Goal: Task Accomplishment & Management: Use online tool/utility

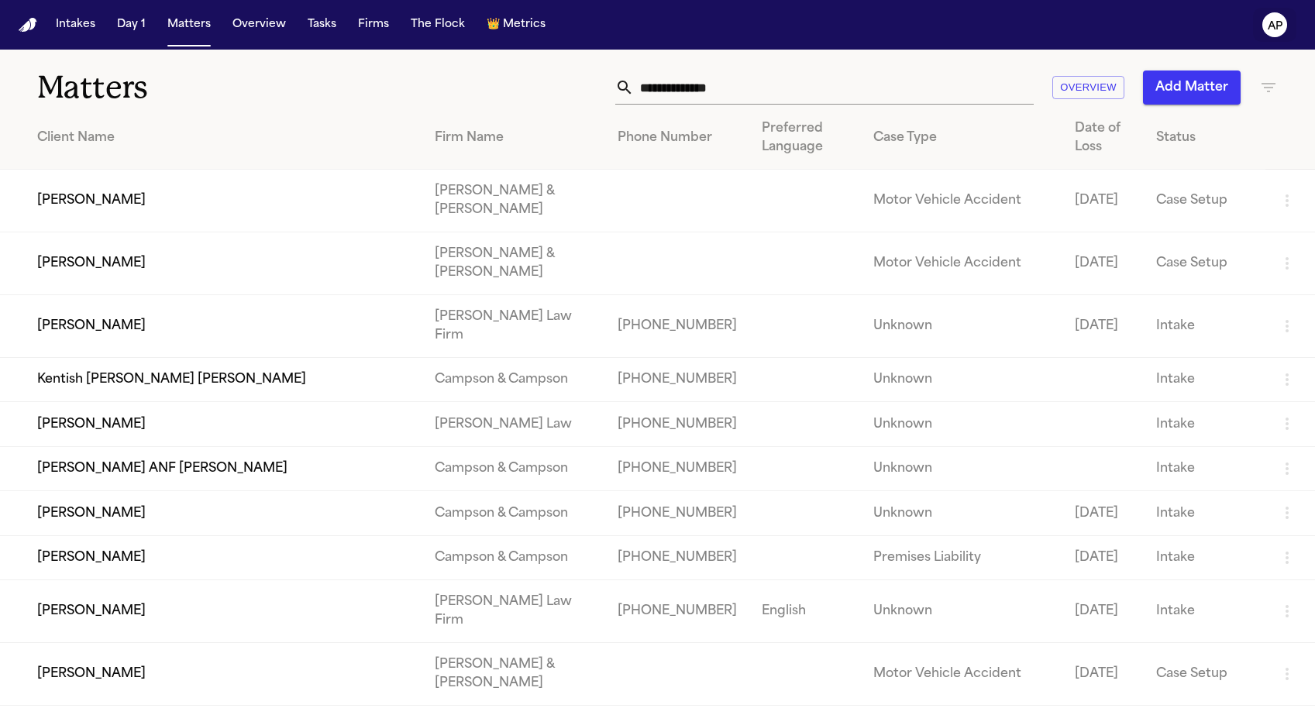
click at [1271, 31] on text "AP" at bounding box center [1274, 26] width 15 height 11
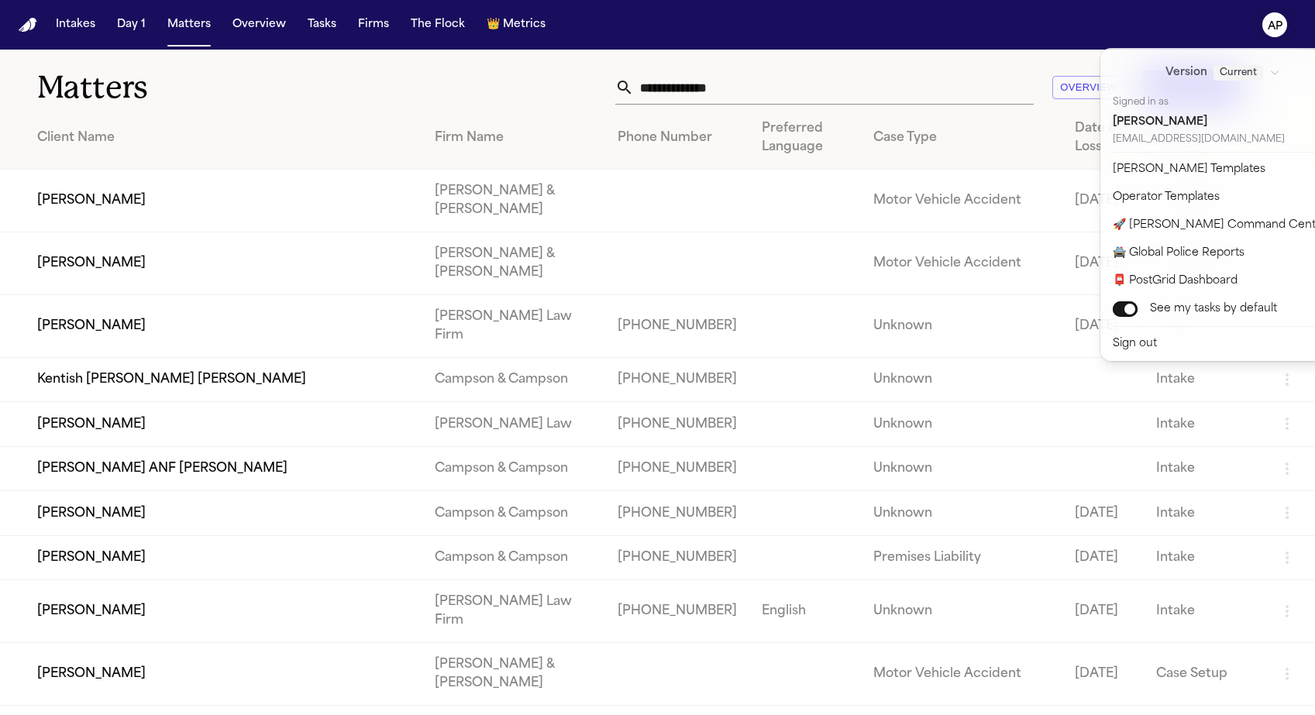
click at [1271, 31] on text "AP" at bounding box center [1274, 26] width 15 height 11
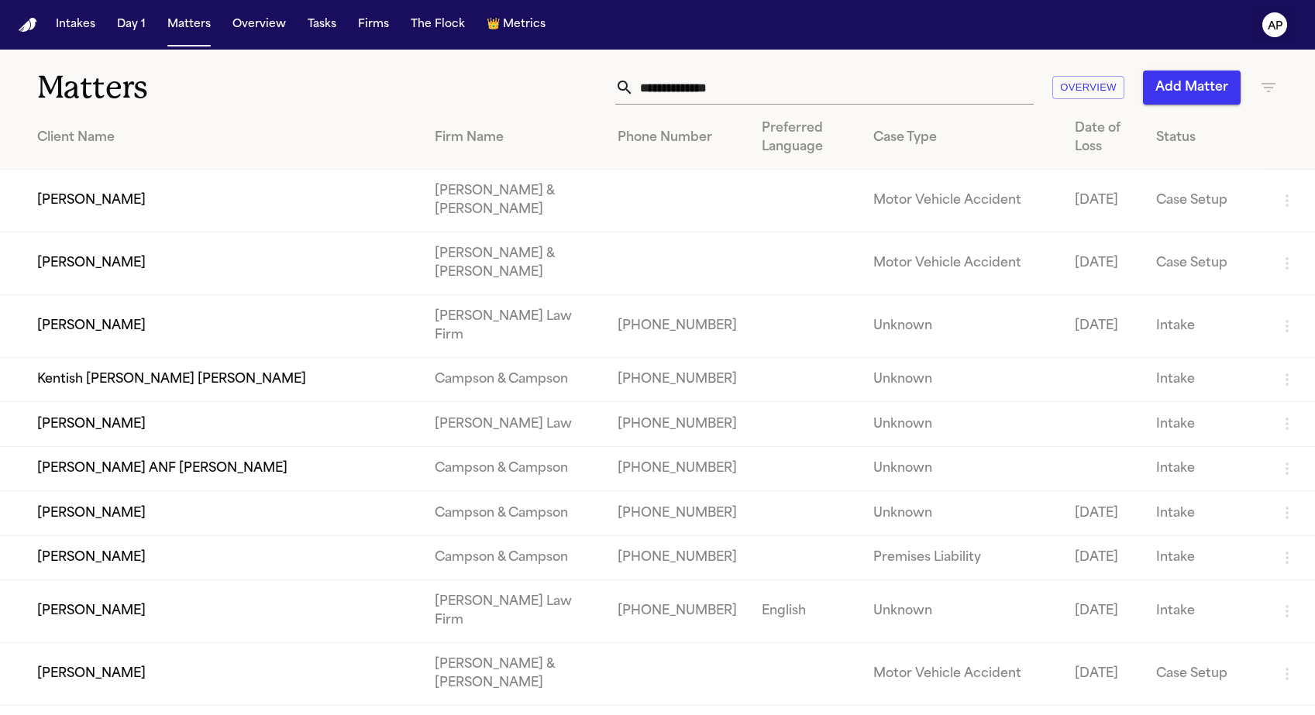
click at [1271, 31] on text "AP" at bounding box center [1274, 26] width 15 height 11
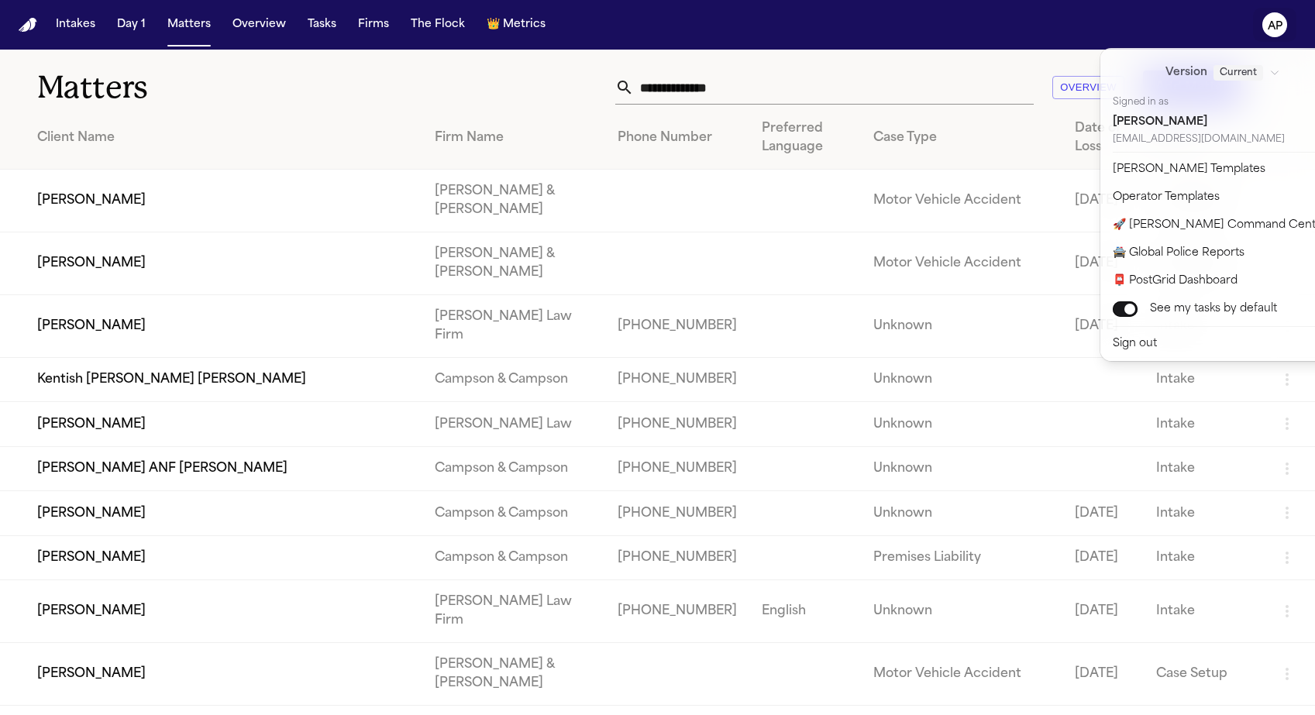
click at [772, 342] on div "Intakes Day 1 Matters Overview Tasks Firms The Flock 👑 Metrics AP Matters Overv…" at bounding box center [657, 357] width 1315 height 715
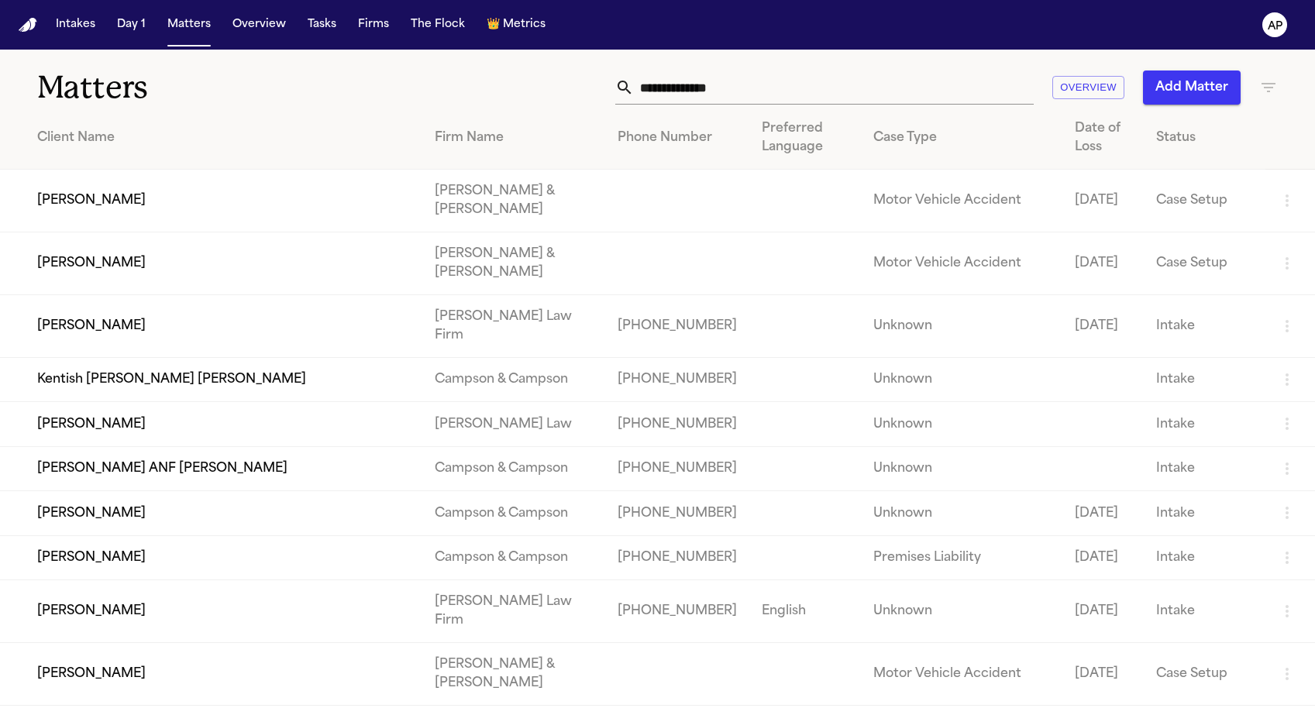
click at [641, 569] on td "+13477015727" at bounding box center [677, 557] width 144 height 44
click at [422, 380] on td "Kentish Skinner Riveria" at bounding box center [211, 380] width 422 height 44
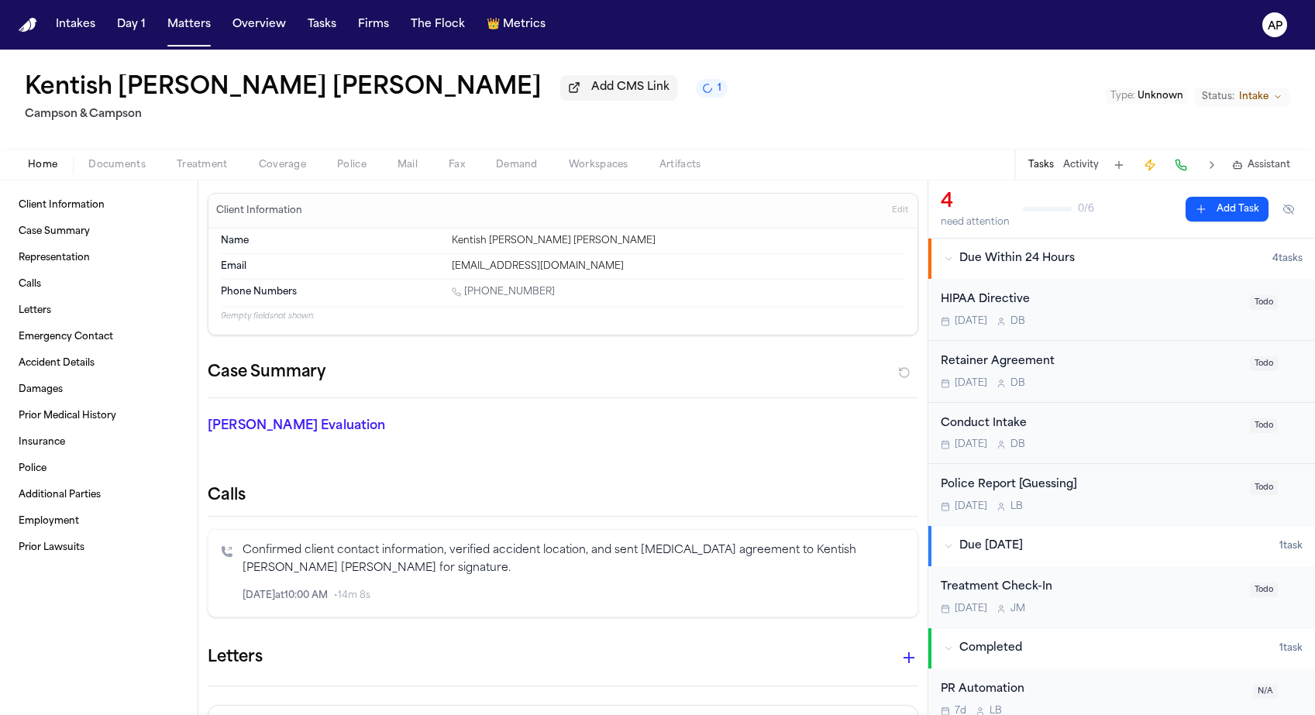
click at [270, 171] on span "Coverage" at bounding box center [282, 165] width 47 height 12
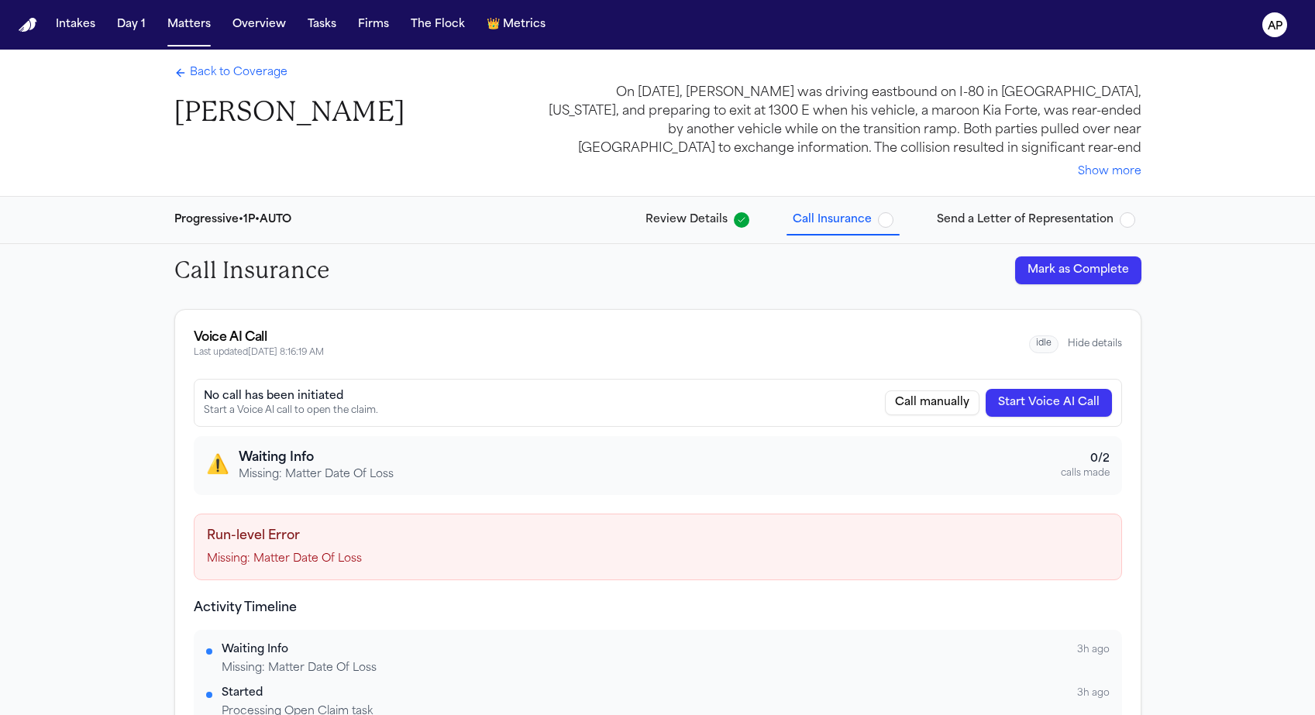
click at [250, 81] on span "Back to Coverage" at bounding box center [239, 72] width 98 height 15
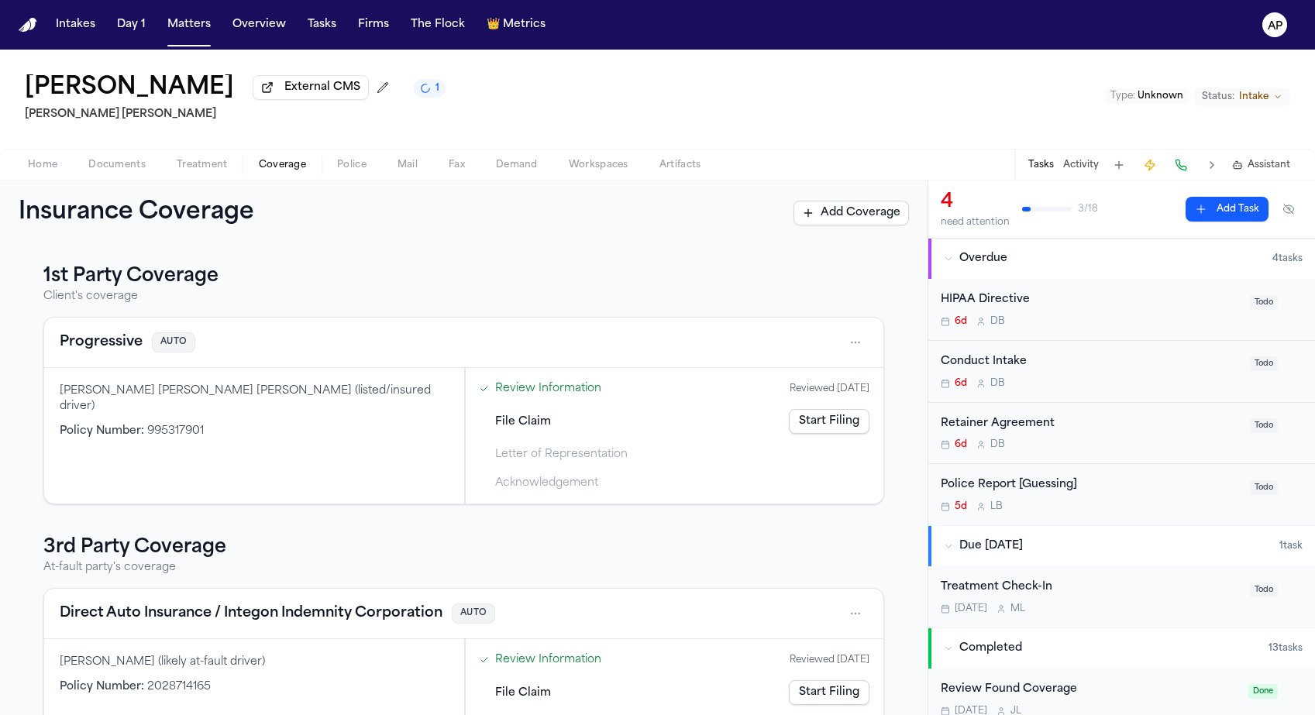
click at [125, 169] on span "Documents" at bounding box center [116, 165] width 57 height 12
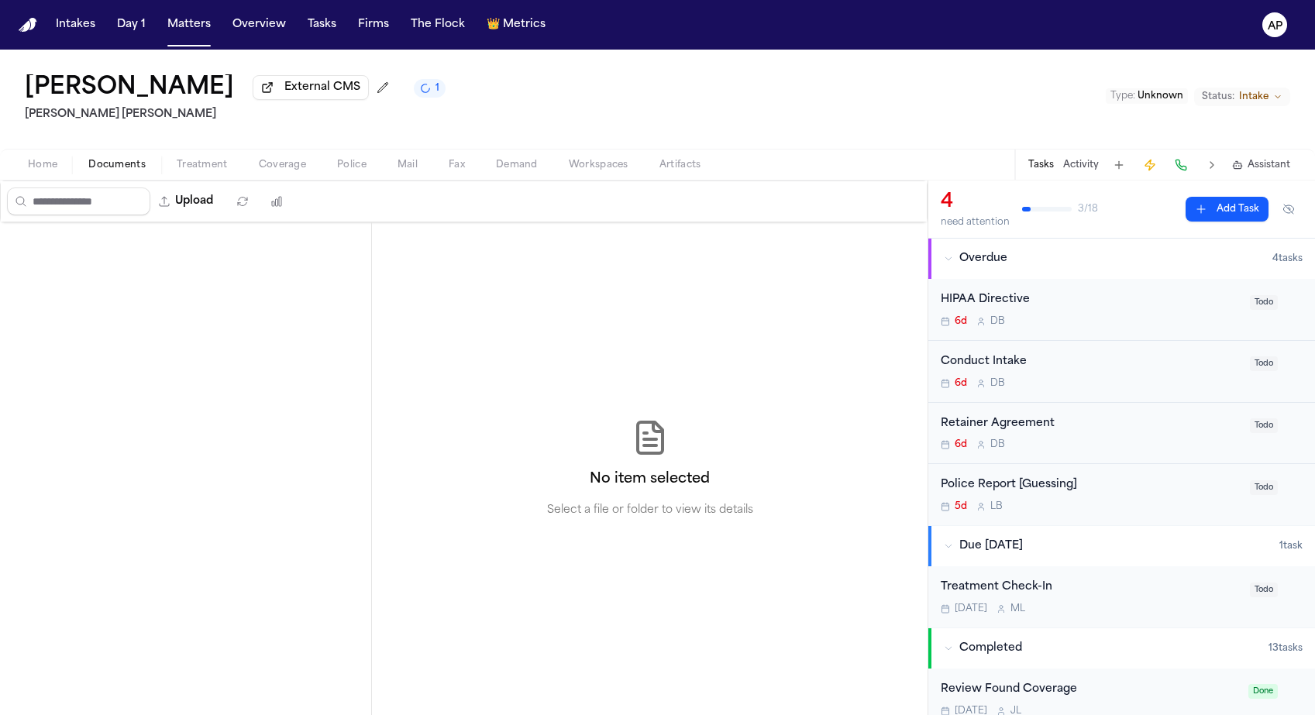
click at [73, 163] on button "Documents" at bounding box center [117, 165] width 88 height 19
click at [40, 171] on span "Home" at bounding box center [42, 165] width 29 height 12
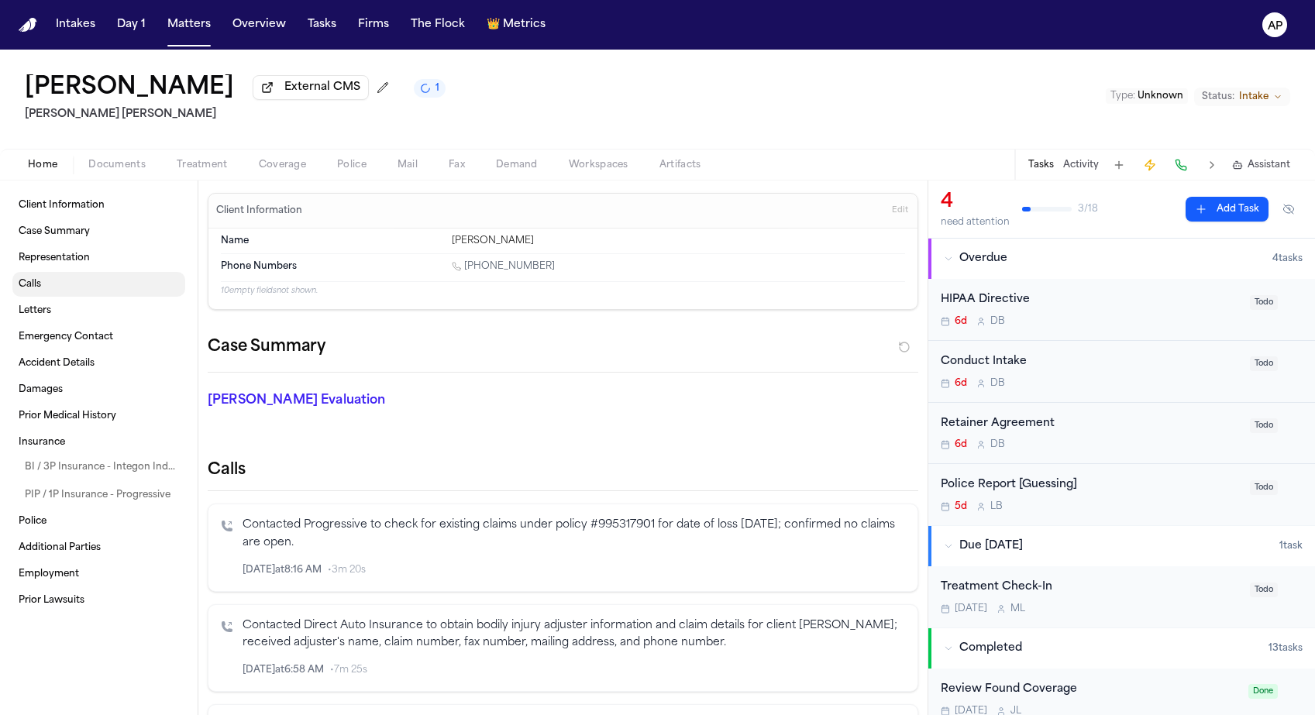
click at [33, 291] on span "Calls" at bounding box center [30, 284] width 22 height 12
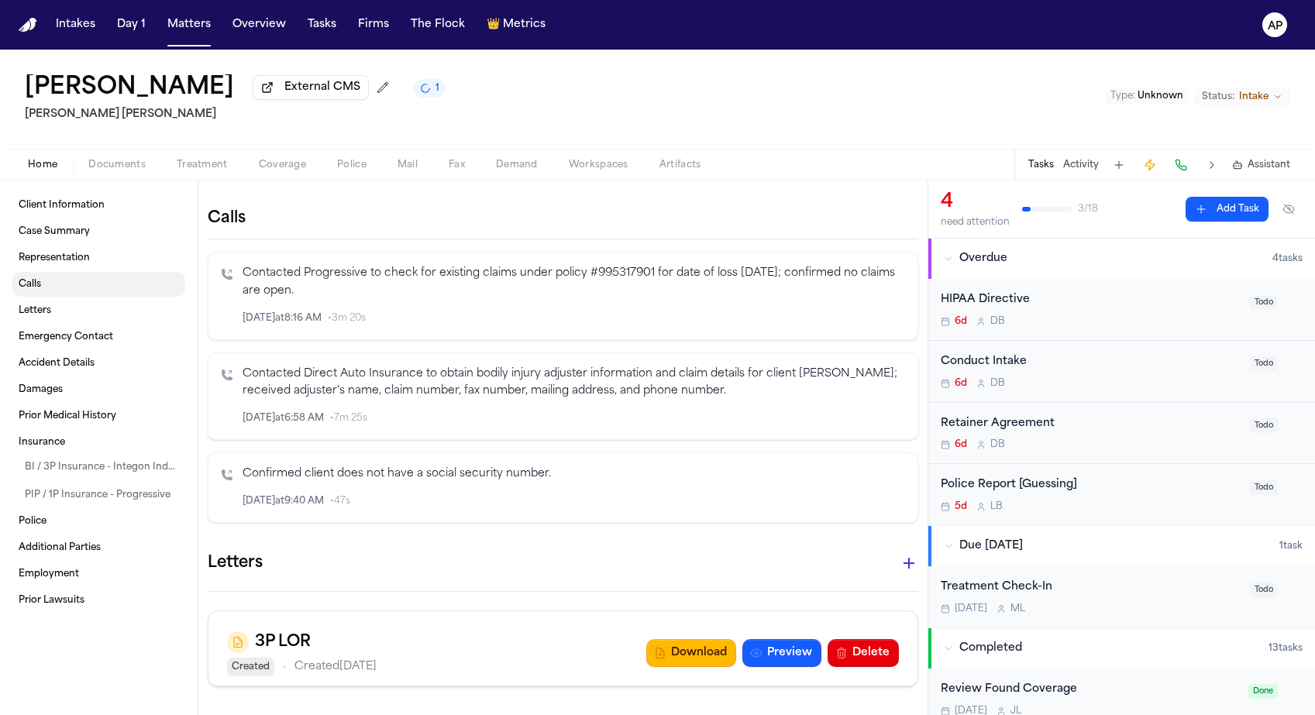
scroll to position [258, 0]
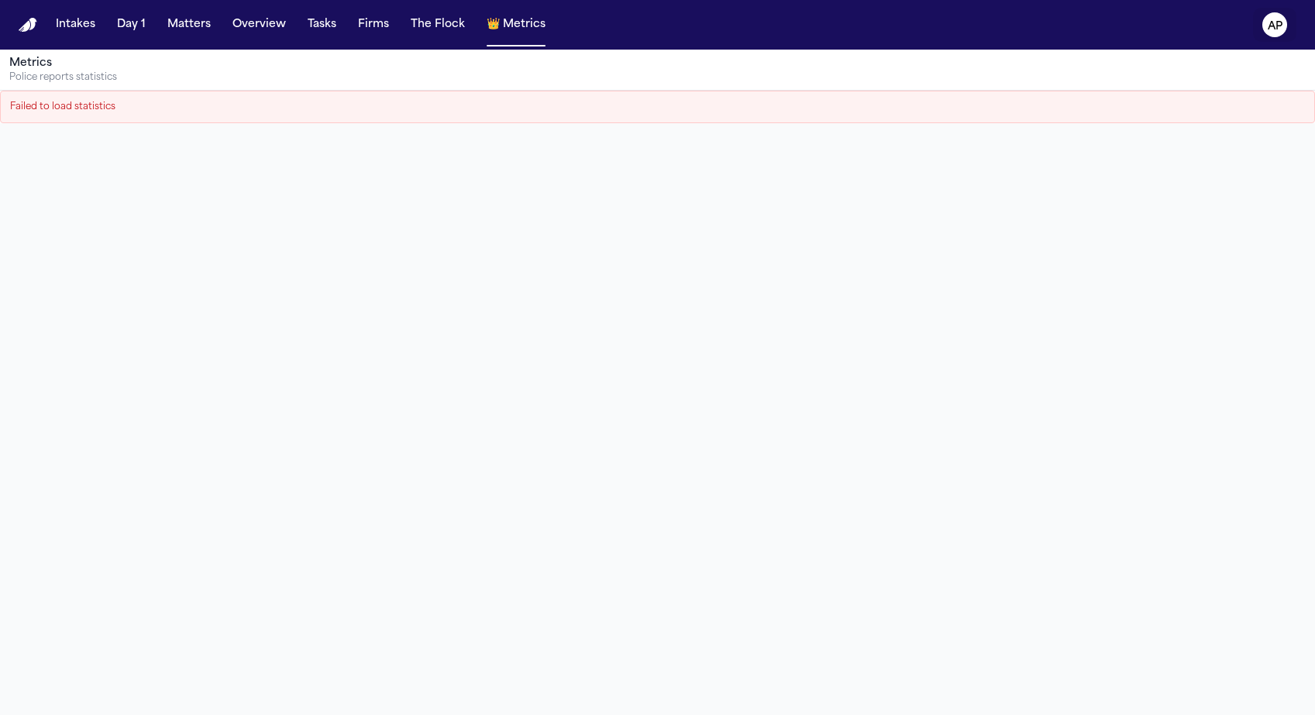
click at [1269, 26] on text "AP" at bounding box center [1274, 26] width 15 height 11
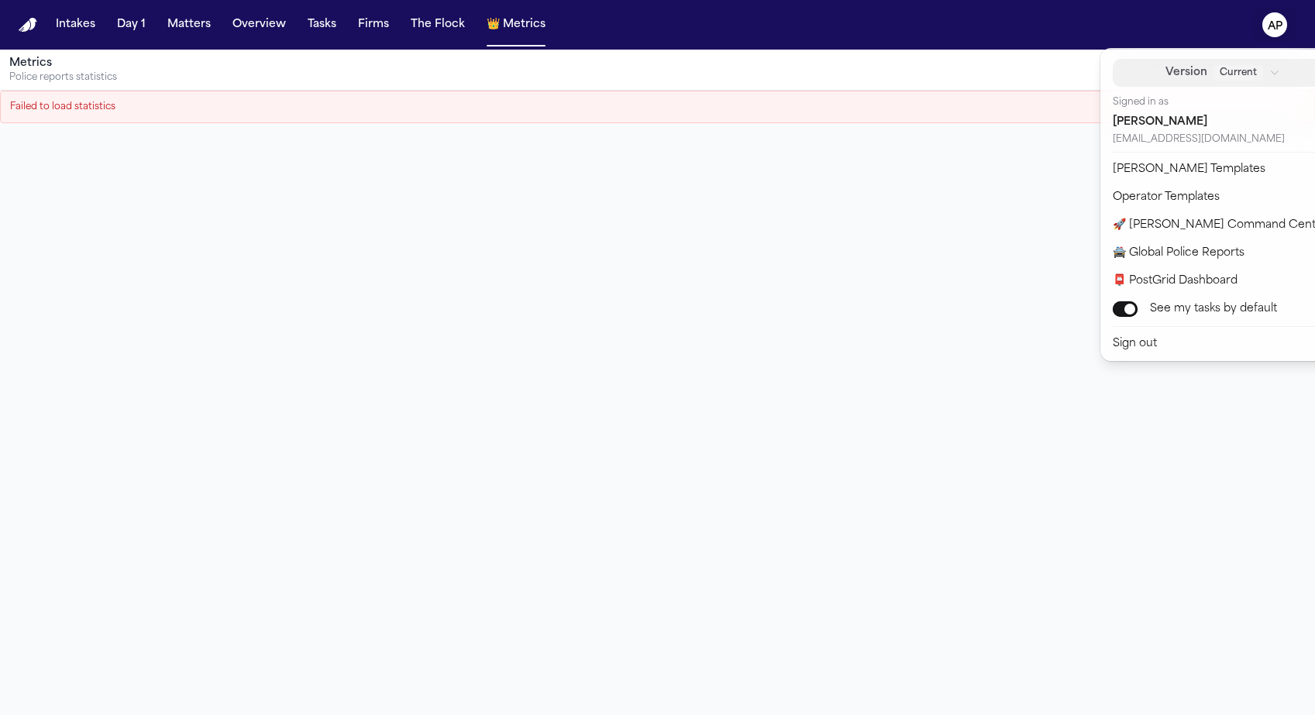
click at [1269, 75] on icon "button" at bounding box center [1274, 72] width 11 height 11
click at [781, 178] on div "Metrics Police reports statistics Failed to load statistics" at bounding box center [657, 407] width 1315 height 715
